Goal: Transaction & Acquisition: Purchase product/service

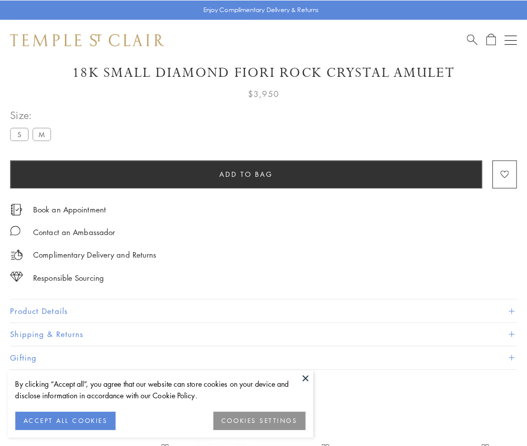
scroll to position [59, 0]
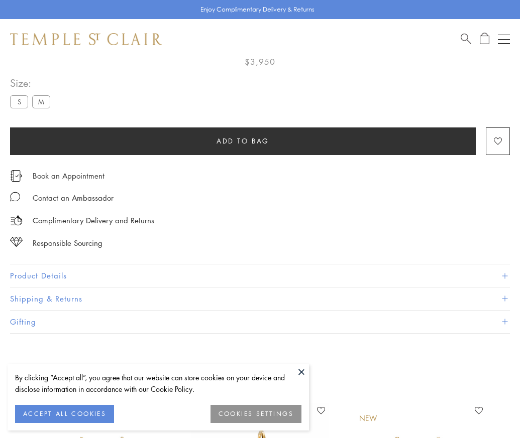
click at [242, 141] on span "Add to bag" at bounding box center [242, 141] width 53 height 11
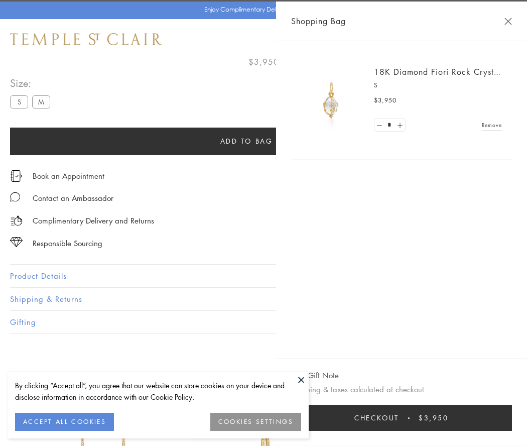
click at [420, 418] on button "Checkout $3,950" at bounding box center [401, 418] width 221 height 26
